Goal: Task Accomplishment & Management: Use online tool/utility

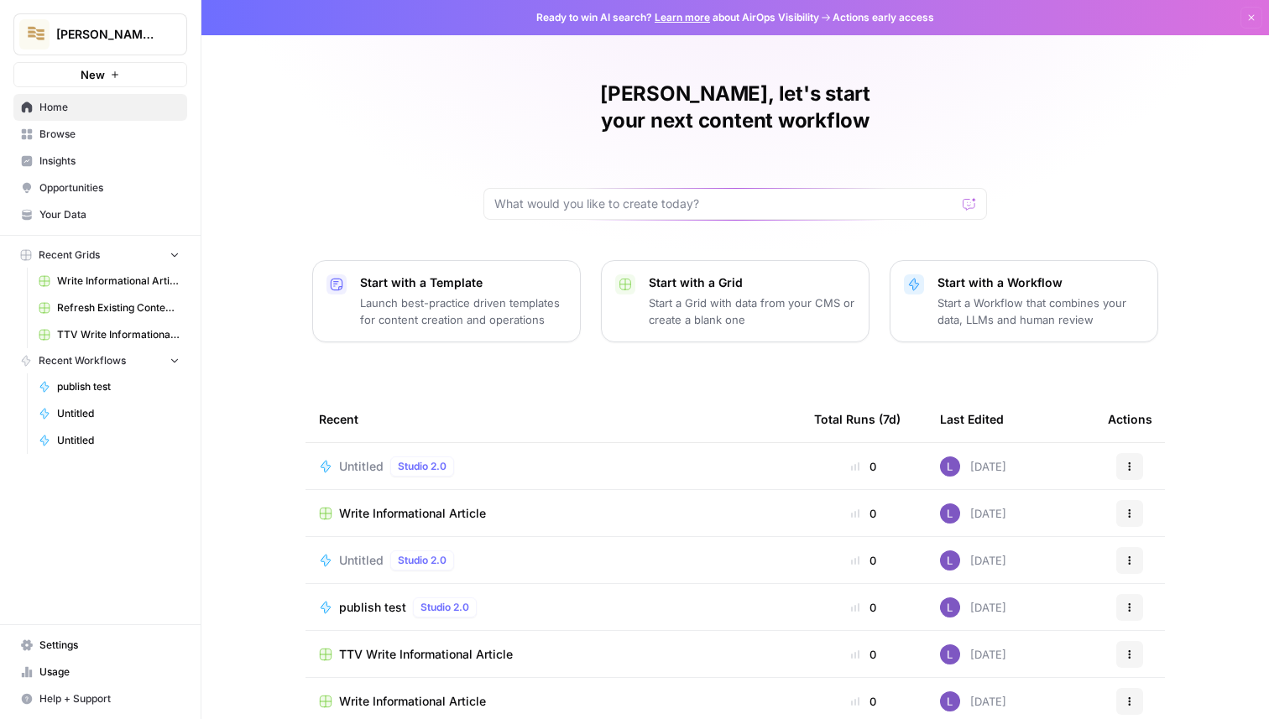
click at [68, 135] on span "Browse" at bounding box center [109, 134] width 140 height 15
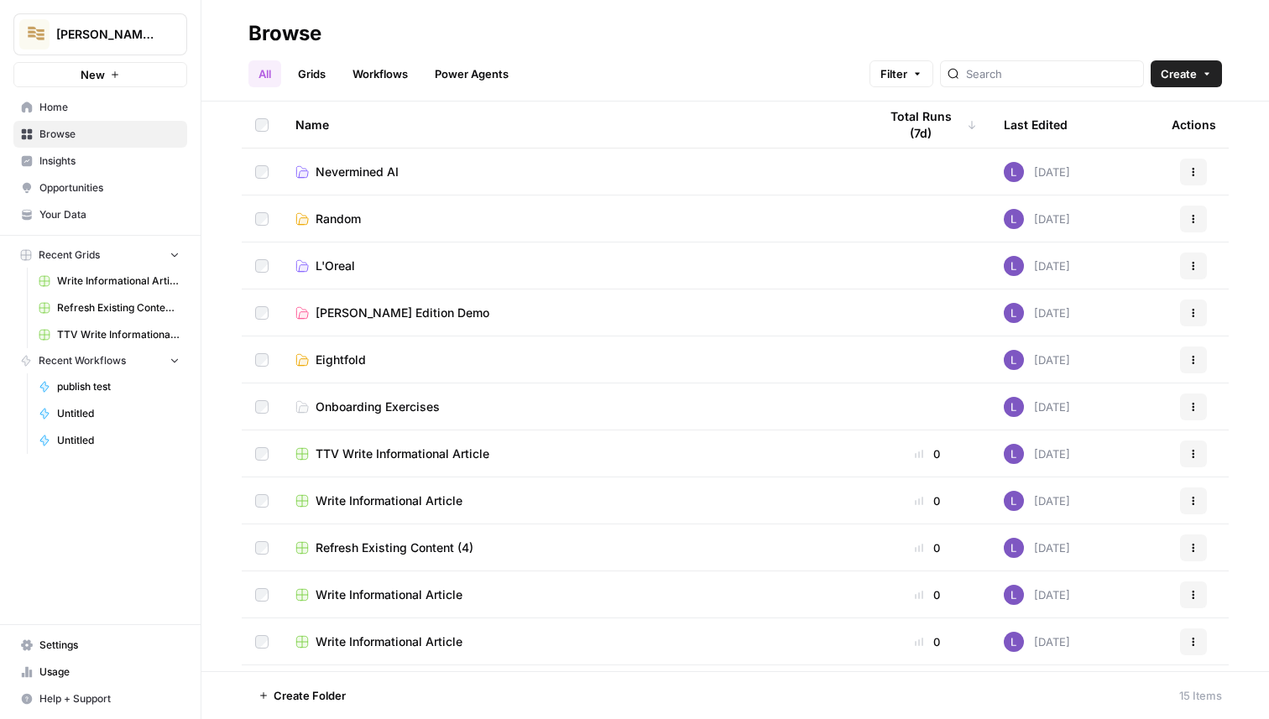
click at [318, 81] on link "Grids" at bounding box center [312, 73] width 48 height 27
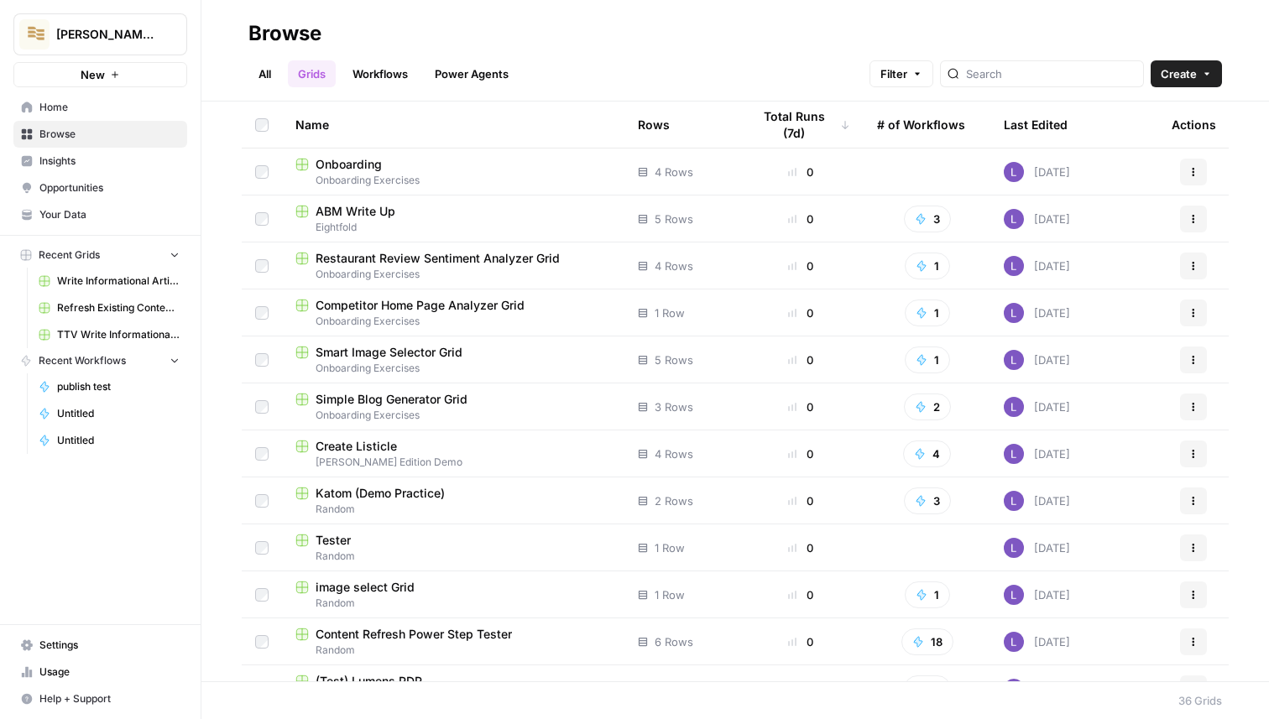
click at [751, 73] on icon "button" at bounding box center [1206, 74] width 5 height 3
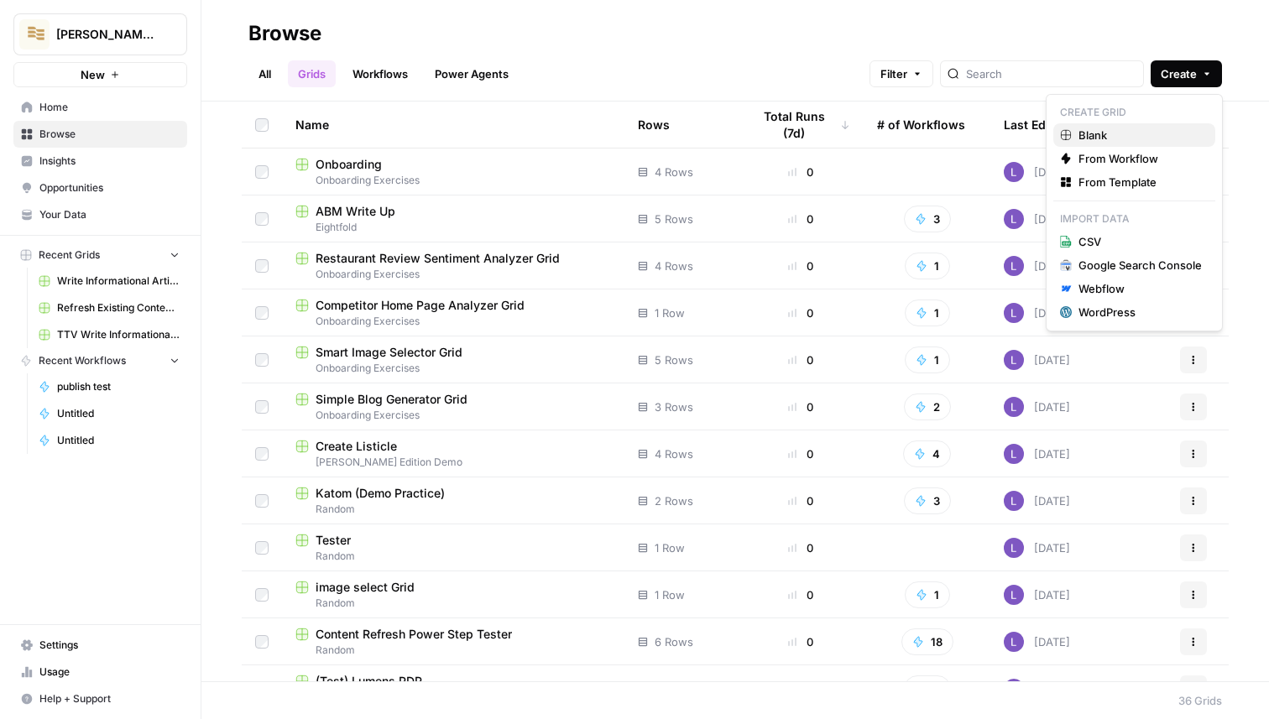
click at [751, 124] on link "Blank" at bounding box center [1134, 135] width 162 height 24
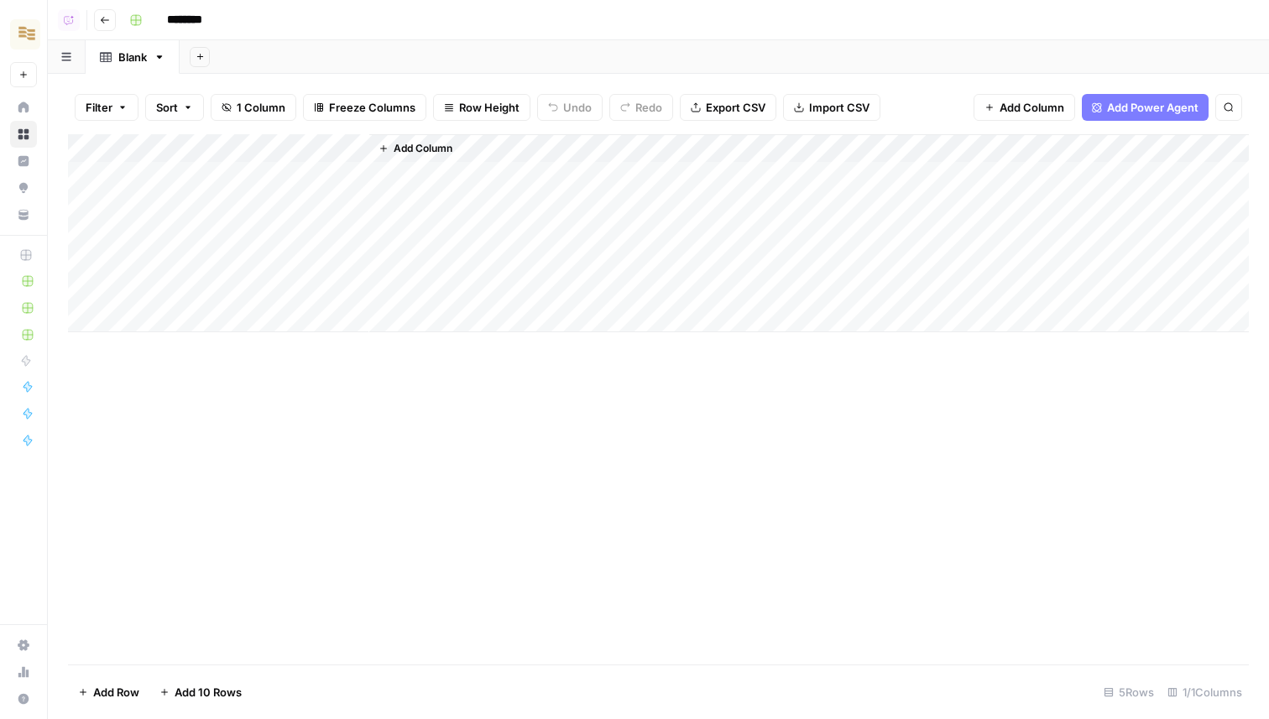
click at [751, 116] on button "Add Power Agent" at bounding box center [1145, 107] width 127 height 27
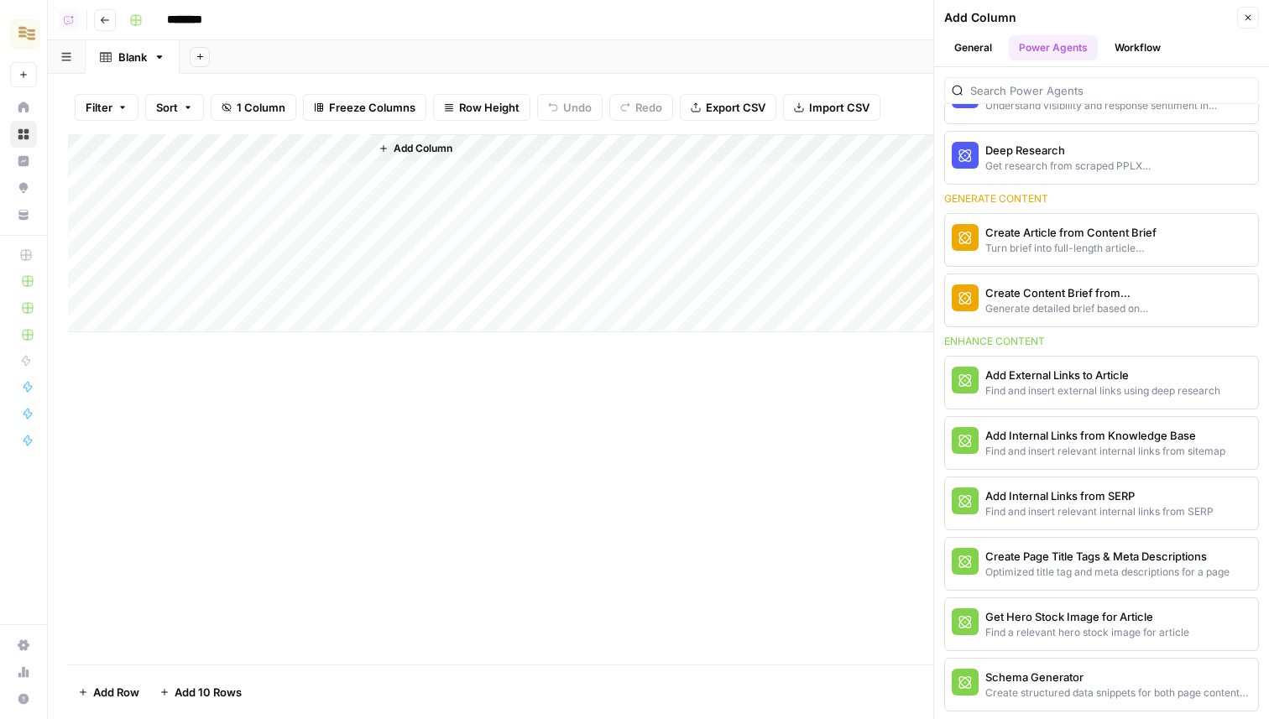
scroll to position [199, 0]
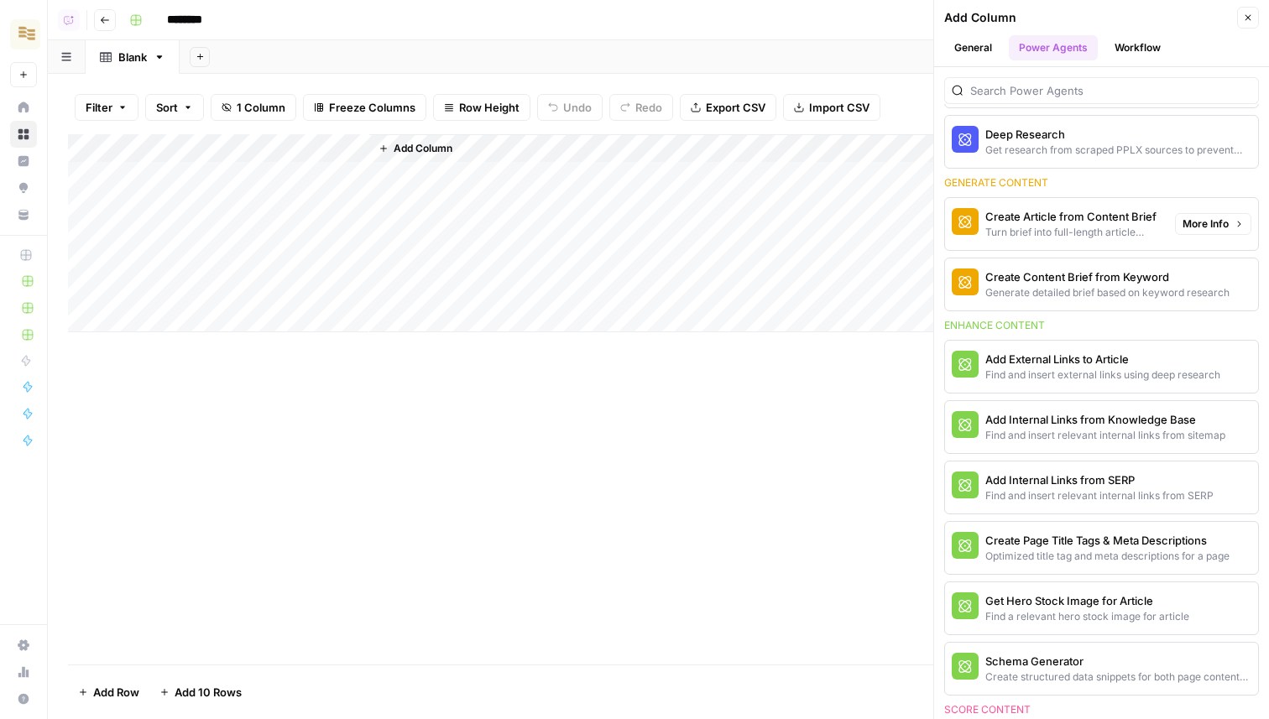
click at [751, 221] on span "More Info" at bounding box center [1206, 224] width 46 height 15
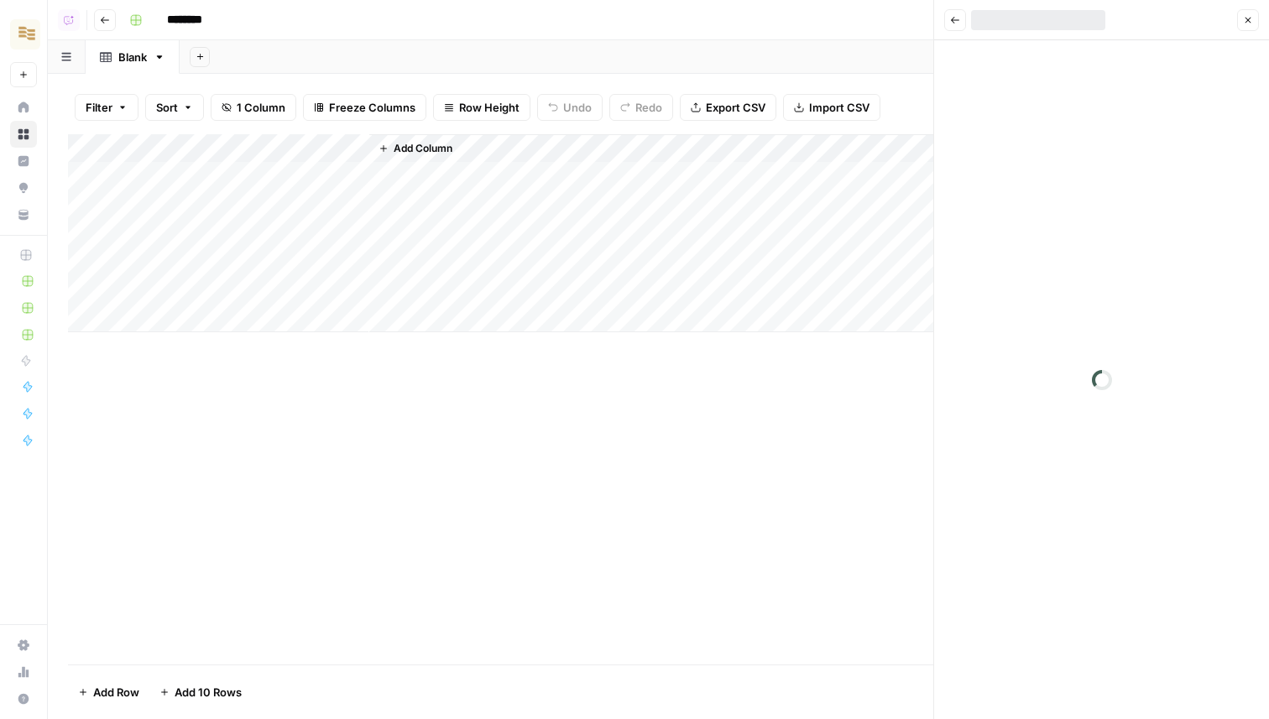
click at [751, 11] on button "Back" at bounding box center [955, 20] width 22 height 22
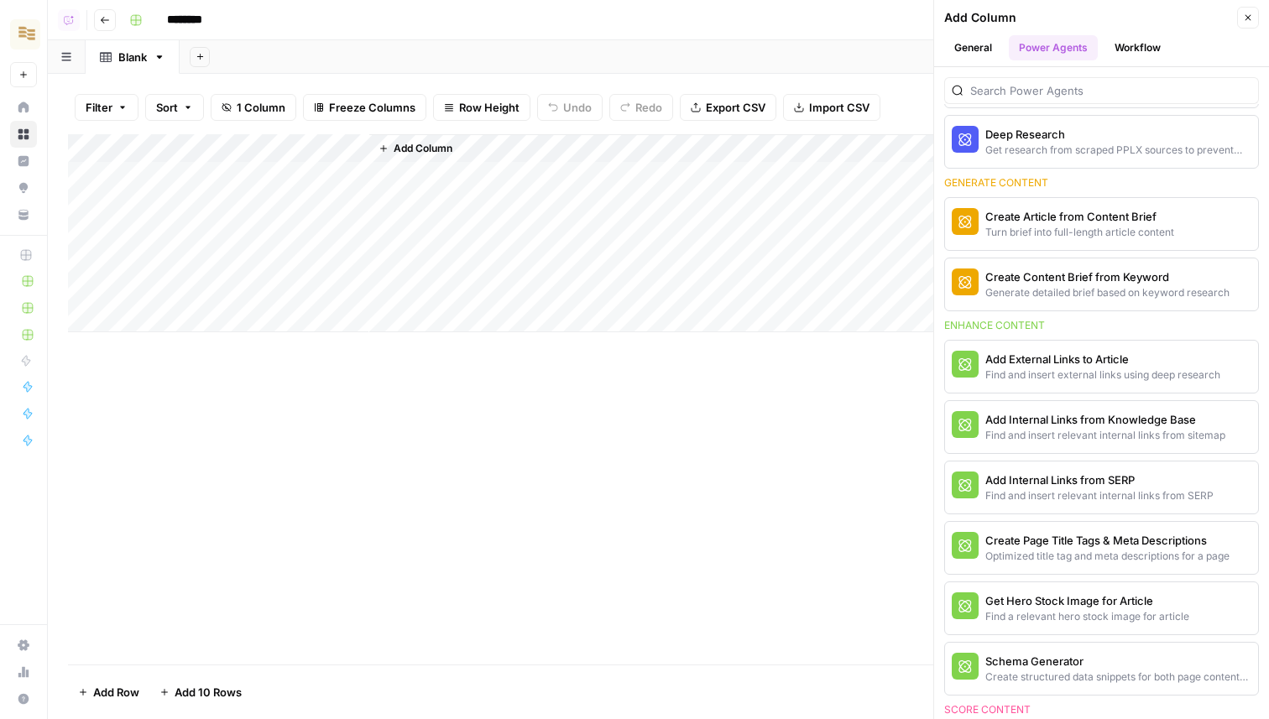
click at [751, 79] on div at bounding box center [1101, 90] width 315 height 27
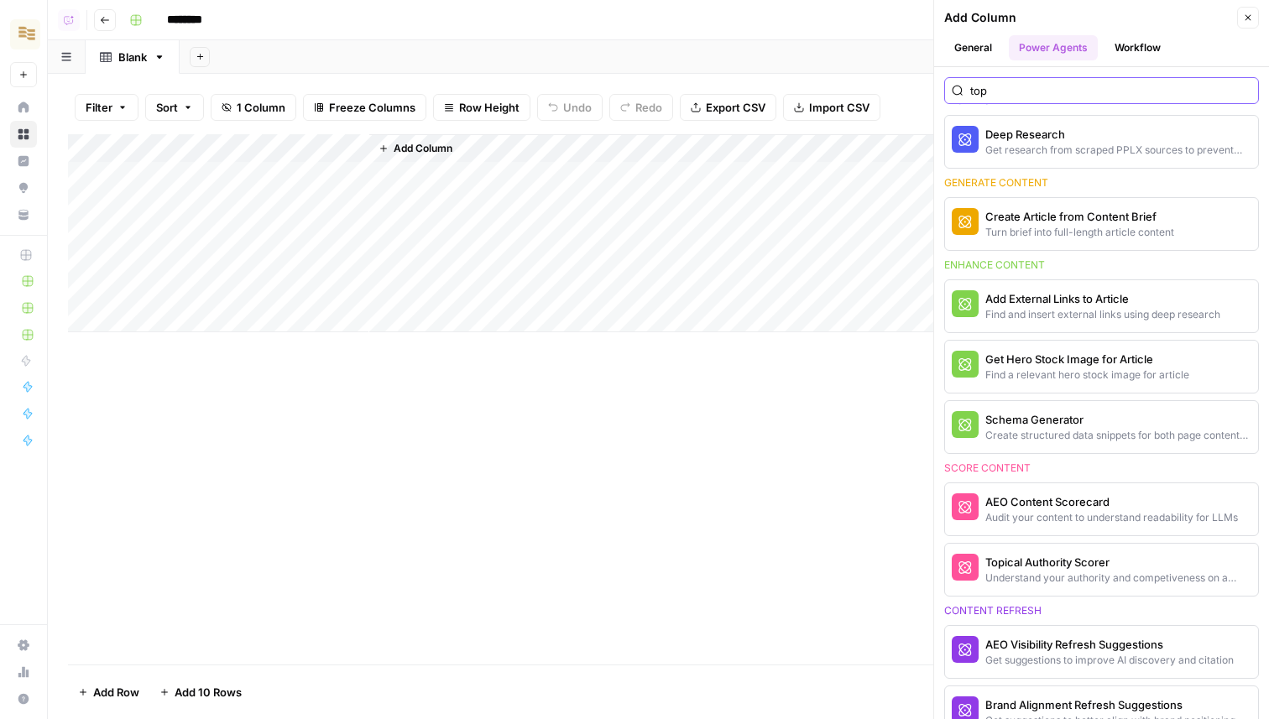
scroll to position [0, 0]
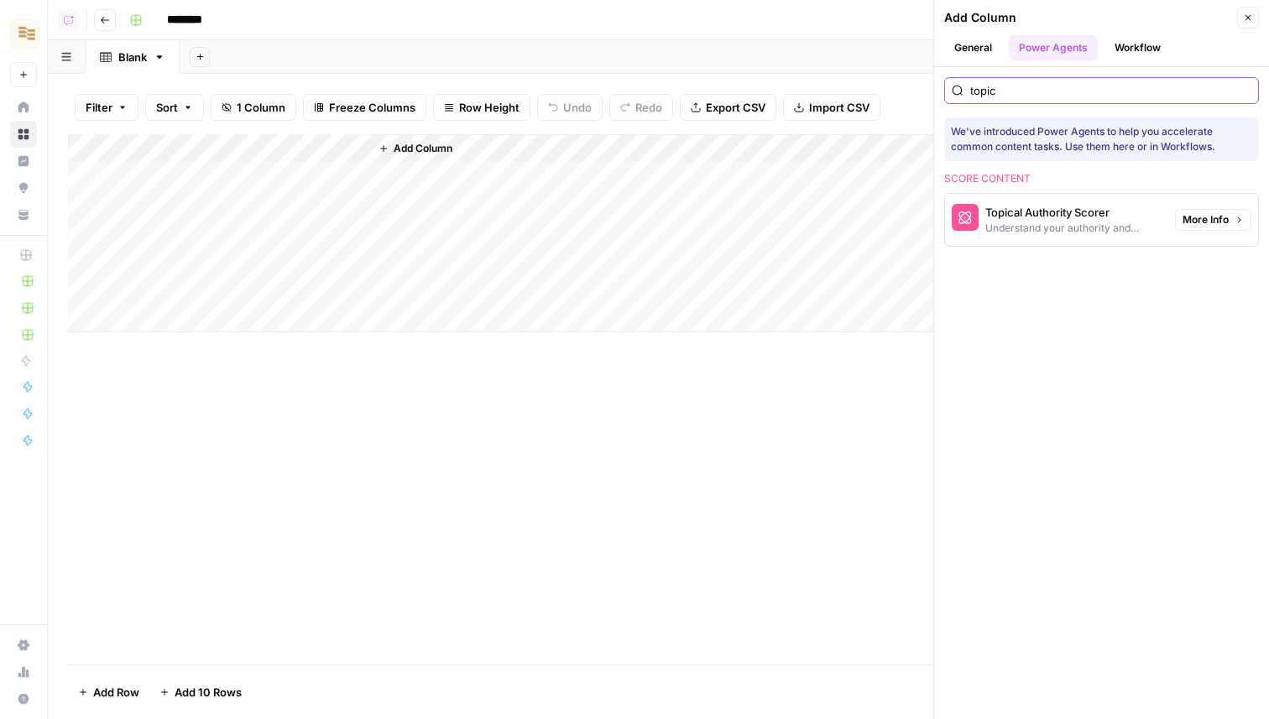
type input "topic"
click at [751, 215] on icon "button" at bounding box center [1239, 220] width 10 height 10
